Goal: Communication & Community: Participate in discussion

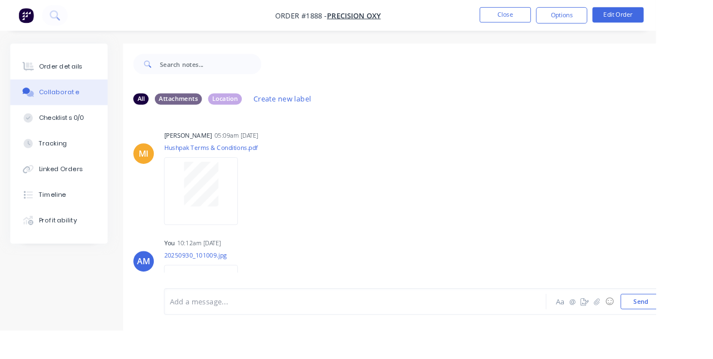
click at [445, 18] on button "Close" at bounding box center [550, 16] width 56 height 17
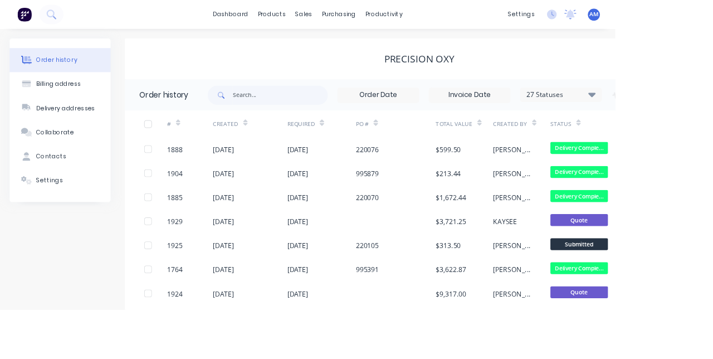
click at [360, 20] on div "sales" at bounding box center [352, 16] width 31 height 17
click at [421, 51] on link "Sales Orders" at bounding box center [412, 53] width 148 height 22
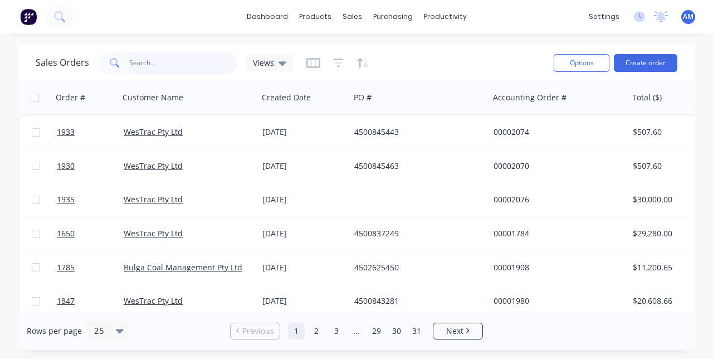
click at [164, 71] on input "text" at bounding box center [183, 63] width 109 height 22
click at [295, 162] on div "[DATE]" at bounding box center [304, 166] width 83 height 11
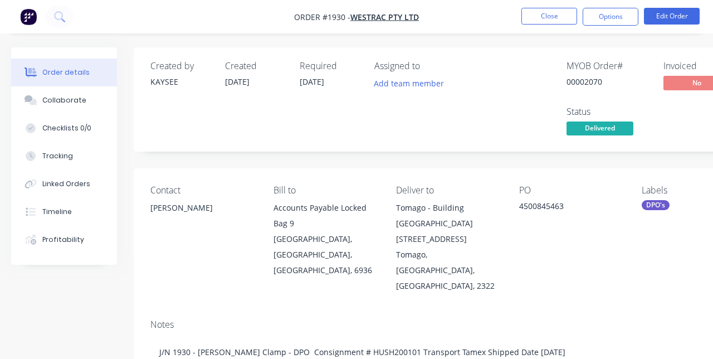
type input "[DATE]"
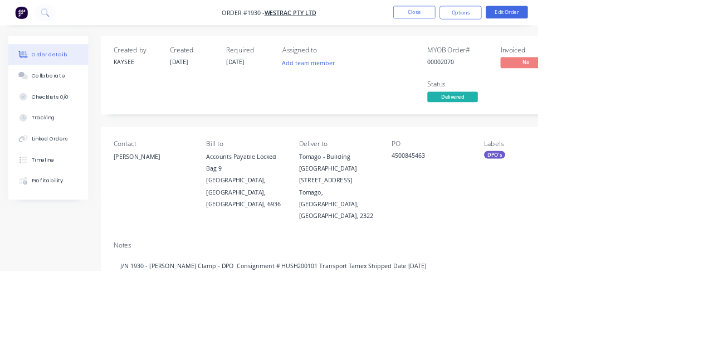
click at [68, 91] on button "Collaborate" at bounding box center [64, 100] width 106 height 28
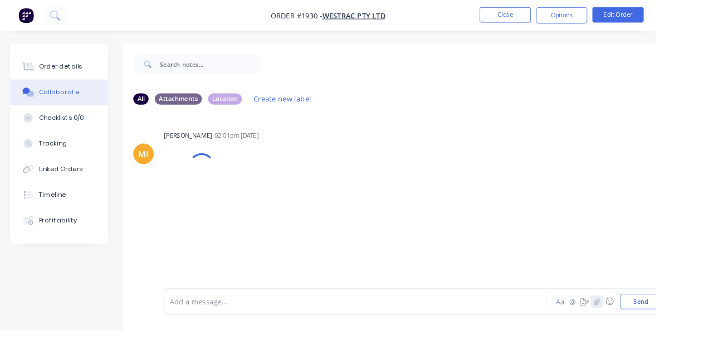
click at [445, 332] on icon "button" at bounding box center [649, 328] width 7 height 8
click at [445, 334] on button "button" at bounding box center [649, 327] width 13 height 13
click at [445, 332] on icon "button" at bounding box center [649, 328] width 7 height 8
click at [445, 336] on button "Send" at bounding box center [697, 327] width 44 height 17
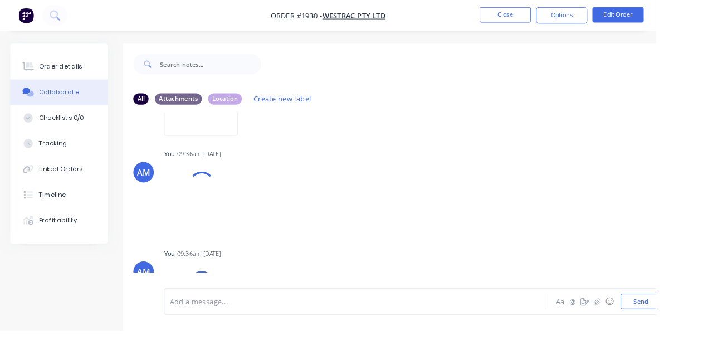
scroll to position [218, 0]
click at [445, 14] on button "Close" at bounding box center [550, 16] width 56 height 17
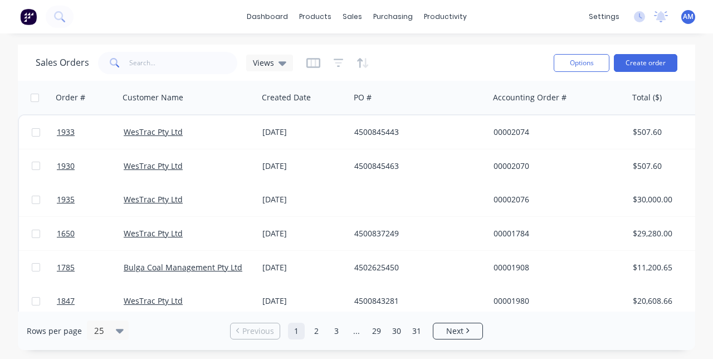
click at [173, 133] on link "WesTrac Pty Ltd" at bounding box center [153, 132] width 59 height 11
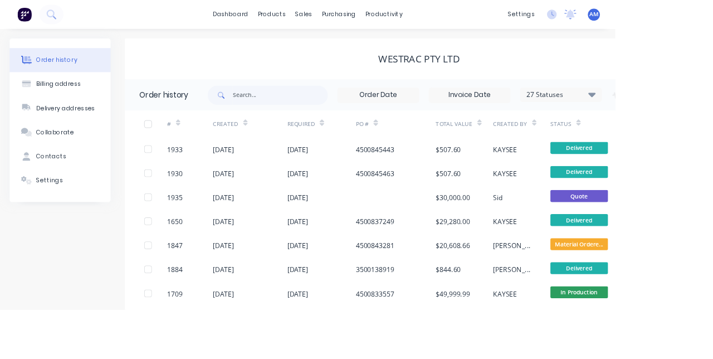
click at [445, 178] on div "4500845443" at bounding box center [434, 173] width 45 height 12
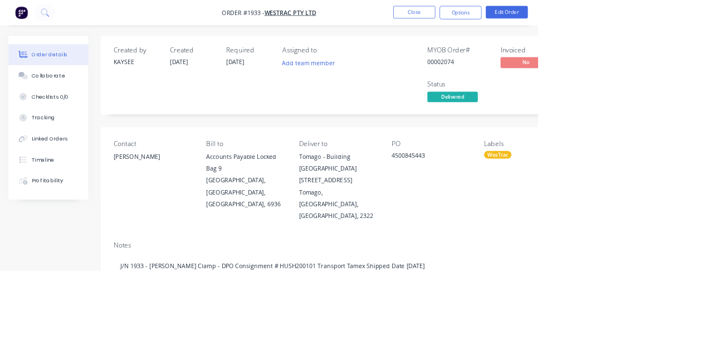
type input "[DATE]"
click at [70, 113] on button "Collaborate" at bounding box center [64, 100] width 106 height 28
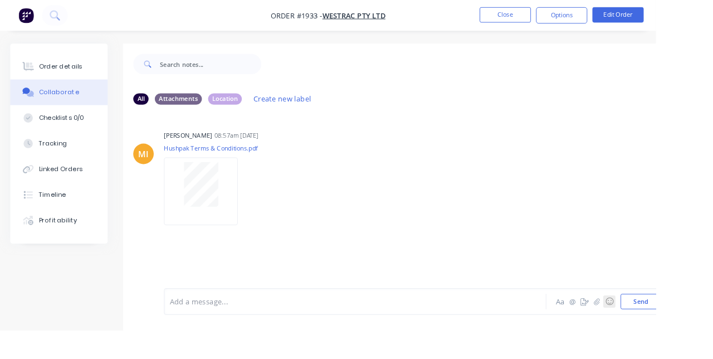
click at [445, 334] on button "☺" at bounding box center [662, 327] width 13 height 13
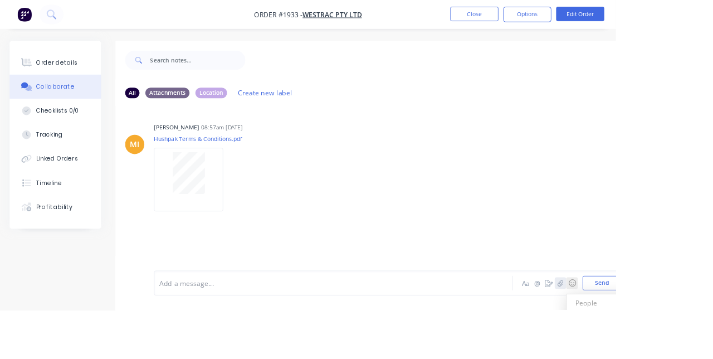
click at [445, 332] on icon "button" at bounding box center [649, 328] width 7 height 8
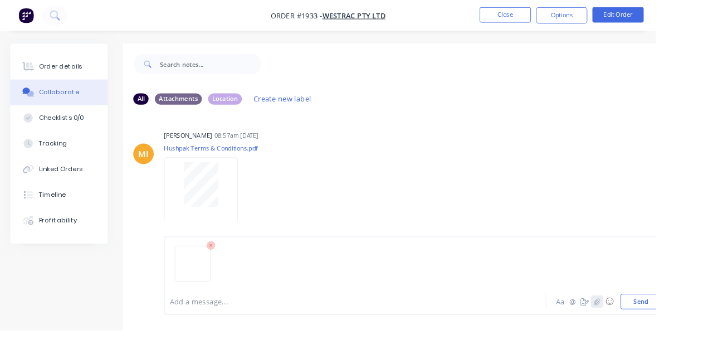
click at [445, 332] on icon "button" at bounding box center [649, 328] width 7 height 8
click at [445, 331] on icon "button" at bounding box center [649, 327] width 6 height 7
click at [445, 336] on button "Send" at bounding box center [697, 327] width 44 height 17
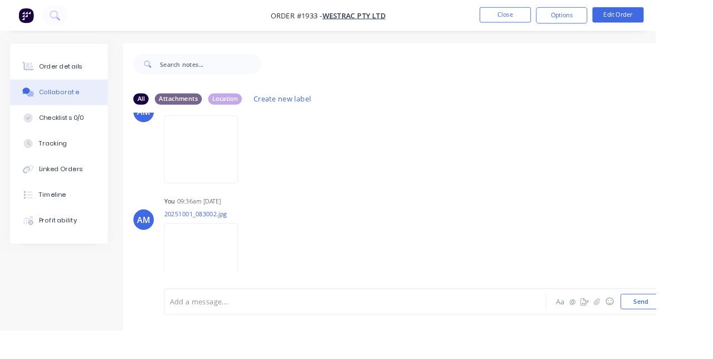
scroll to position [241, 0]
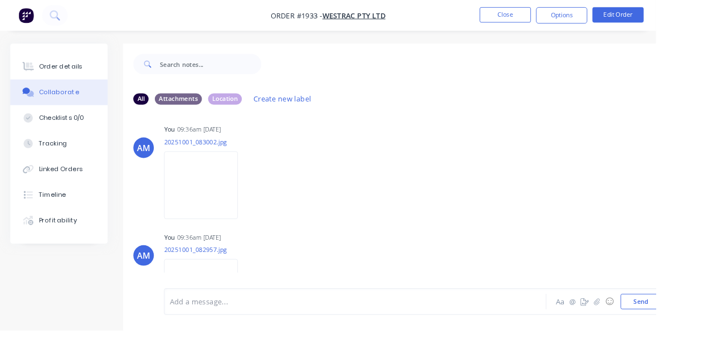
click at [445, 19] on button "Close" at bounding box center [550, 16] width 56 height 17
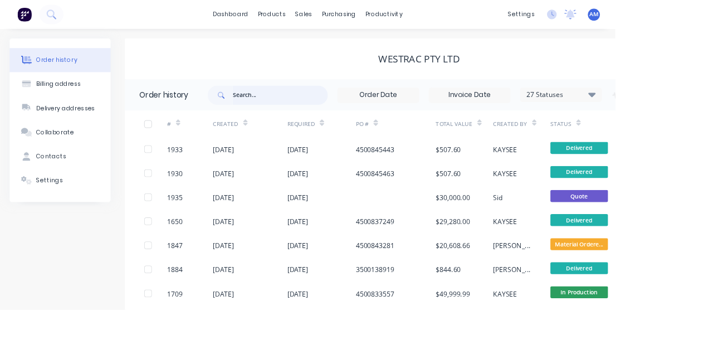
click at [314, 111] on input "text" at bounding box center [325, 110] width 110 height 22
type input "1573"
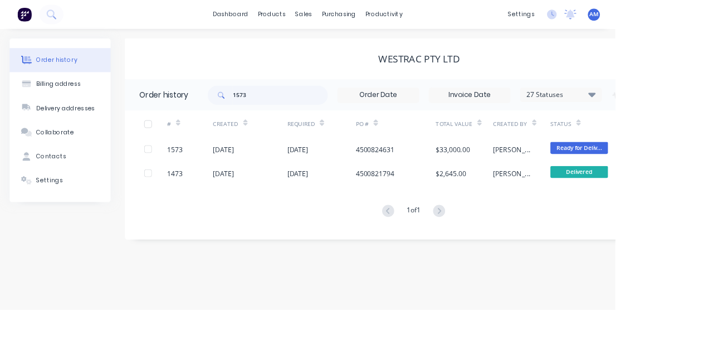
click at [440, 178] on div "4500824631" at bounding box center [458, 173] width 93 height 28
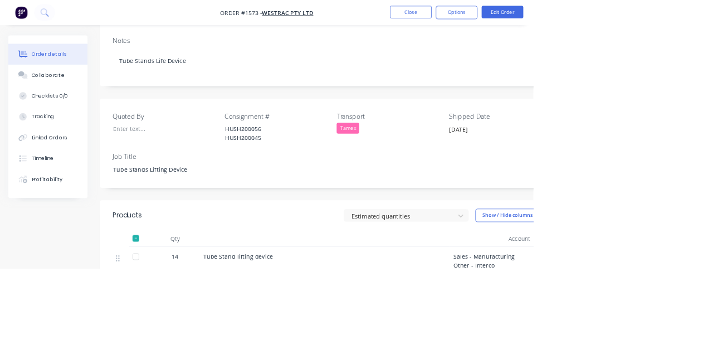
scroll to position [286, 0]
click at [67, 103] on div "Collaborate" at bounding box center [64, 100] width 44 height 10
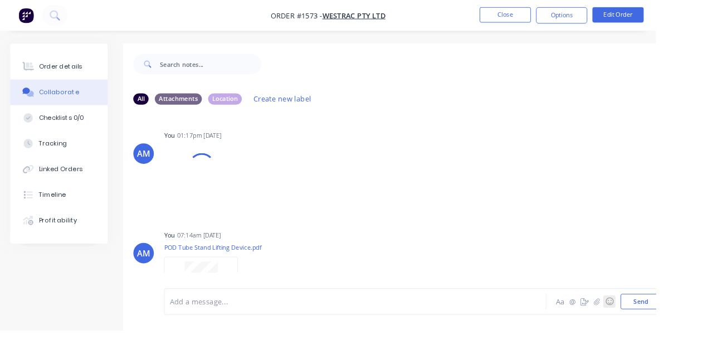
click at [445, 334] on button "☺" at bounding box center [662, 327] width 13 height 13
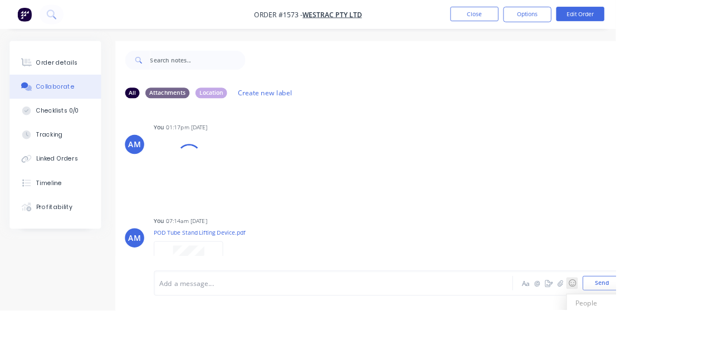
click at [445, 334] on button "☺" at bounding box center [662, 327] width 13 height 13
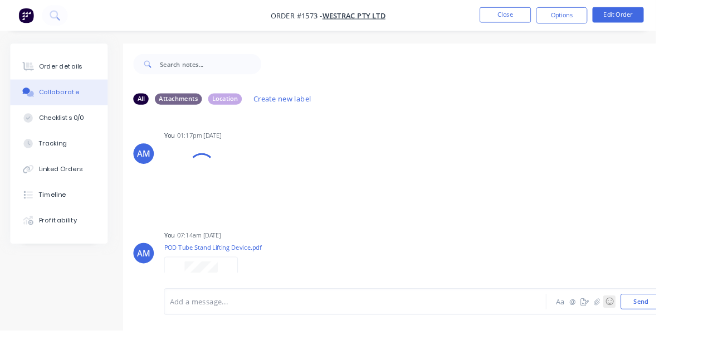
click at [445, 334] on button "☺" at bounding box center [662, 327] width 13 height 13
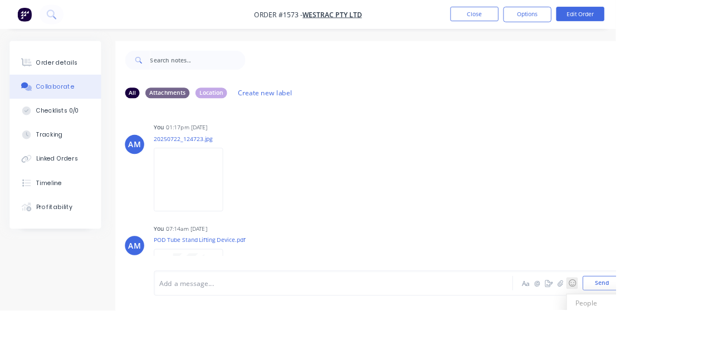
click at [445, 334] on button "☺" at bounding box center [662, 327] width 13 height 13
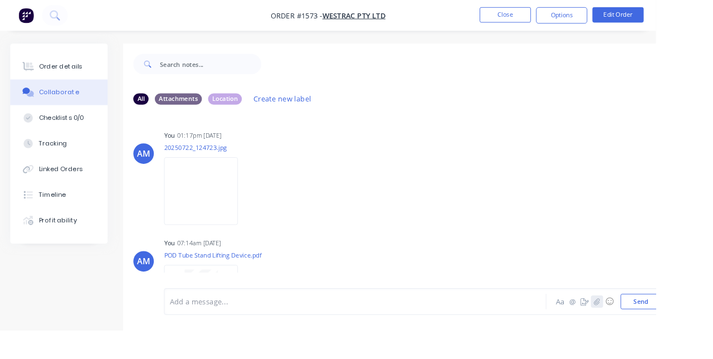
click at [445, 334] on button "button" at bounding box center [649, 327] width 13 height 13
click at [445, 336] on button "Send" at bounding box center [697, 327] width 44 height 17
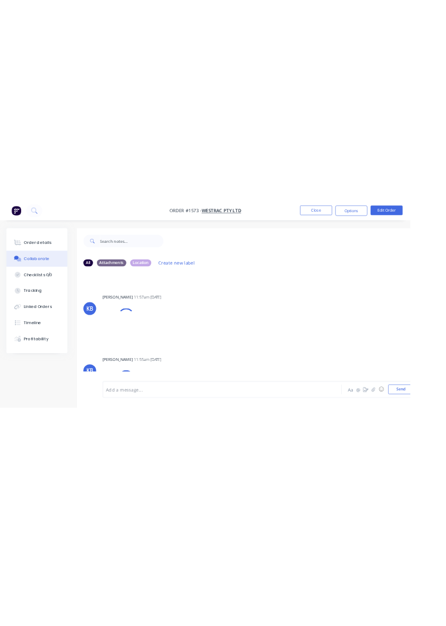
scroll to position [210, 0]
